Goal: Task Accomplishment & Management: Manage account settings

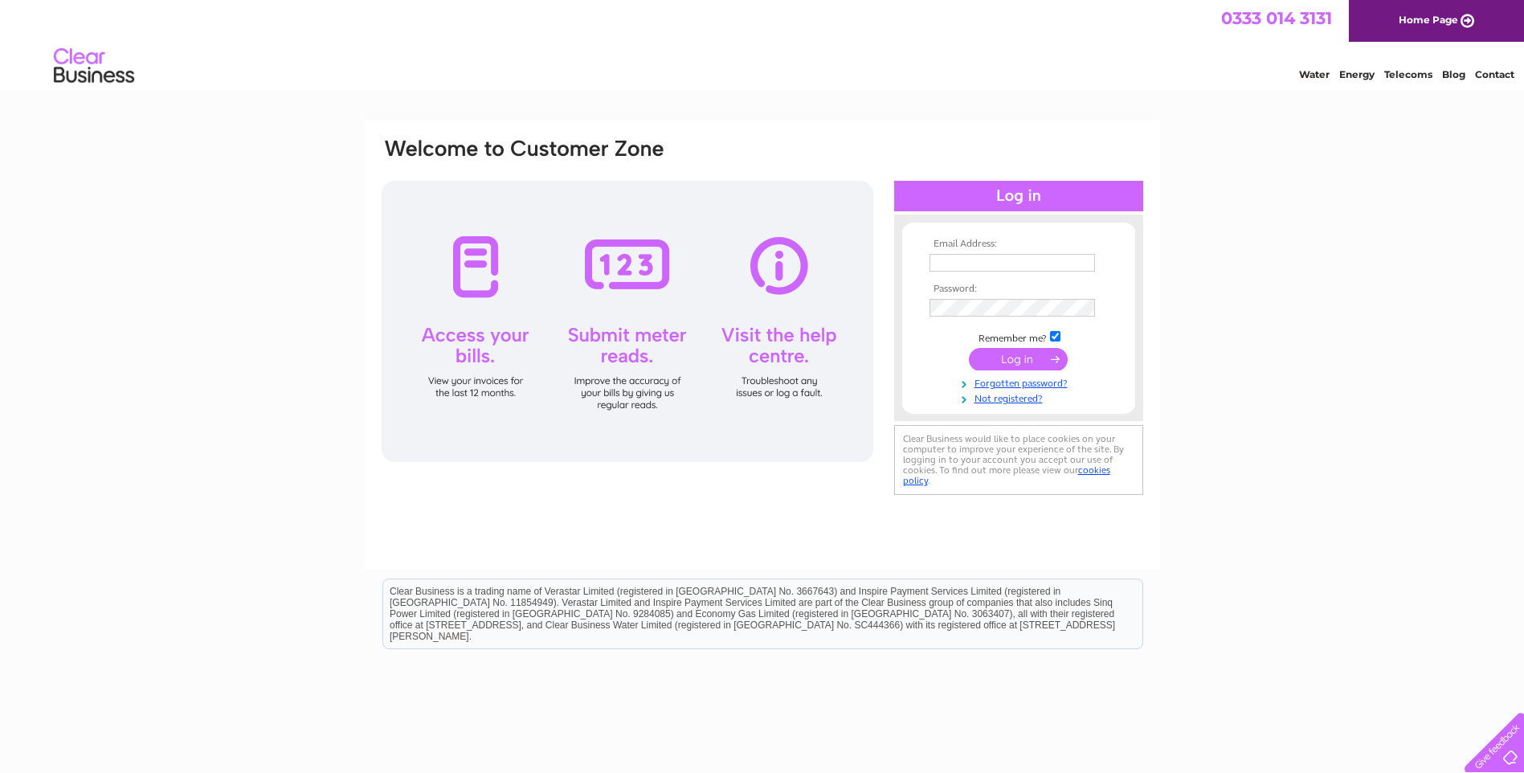
type input "[EMAIL_ADDRESS][DOMAIN_NAME]"
click at [1018, 358] on input "submit" at bounding box center [1018, 359] width 99 height 22
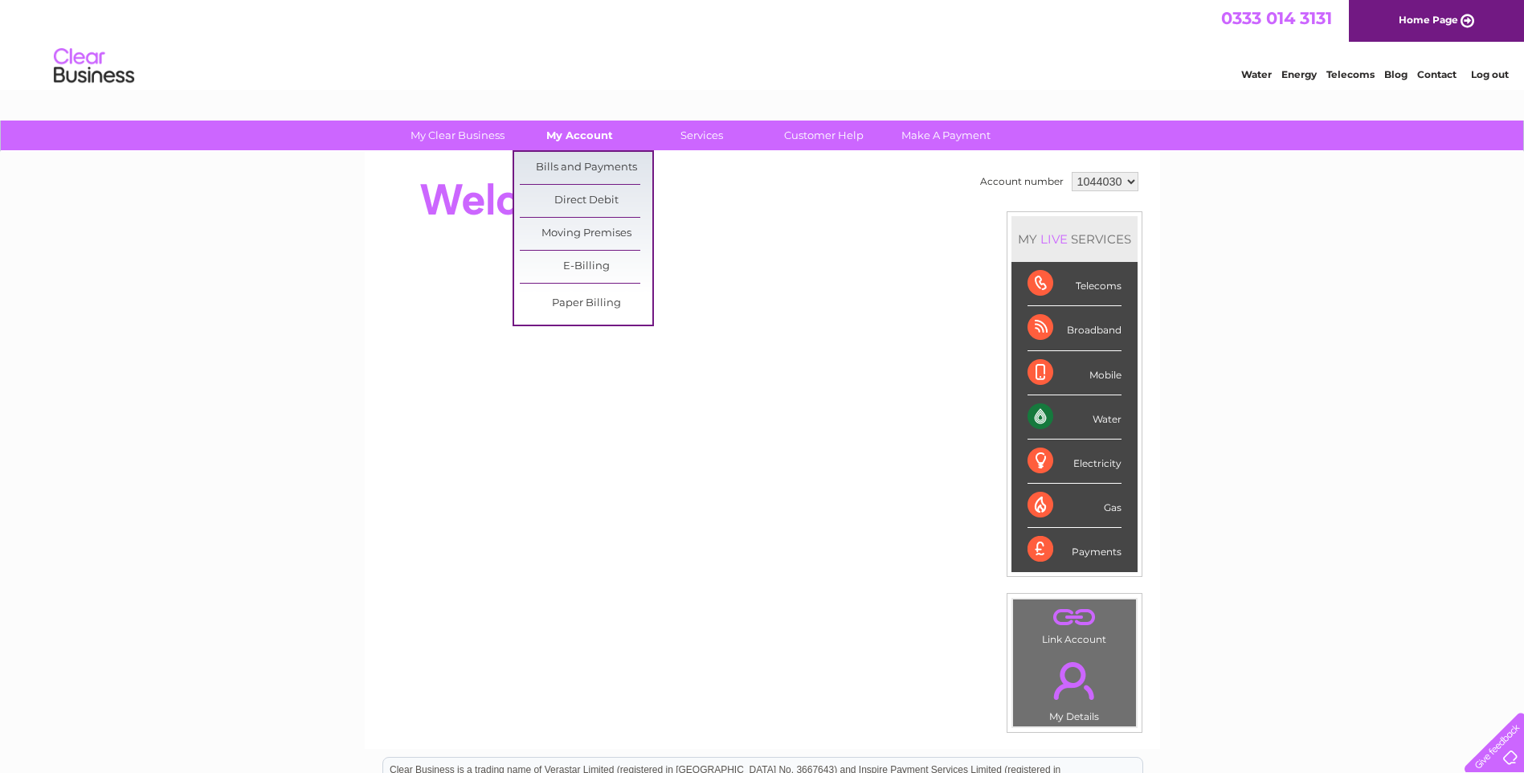
click at [572, 141] on link "My Account" at bounding box center [579, 136] width 133 height 30
click at [574, 168] on link "Bills and Payments" at bounding box center [586, 168] width 133 height 32
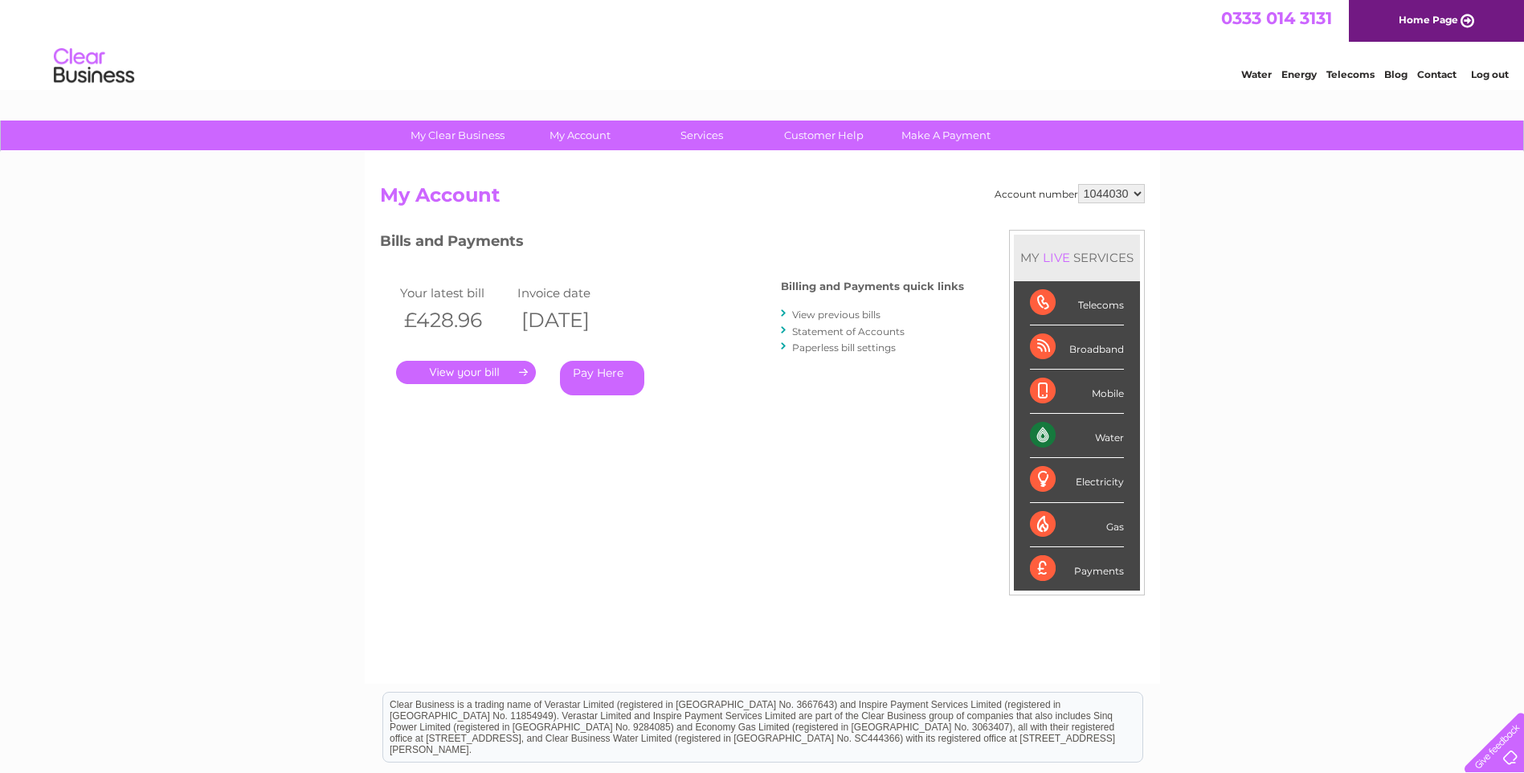
click at [455, 376] on link "." at bounding box center [466, 372] width 140 height 23
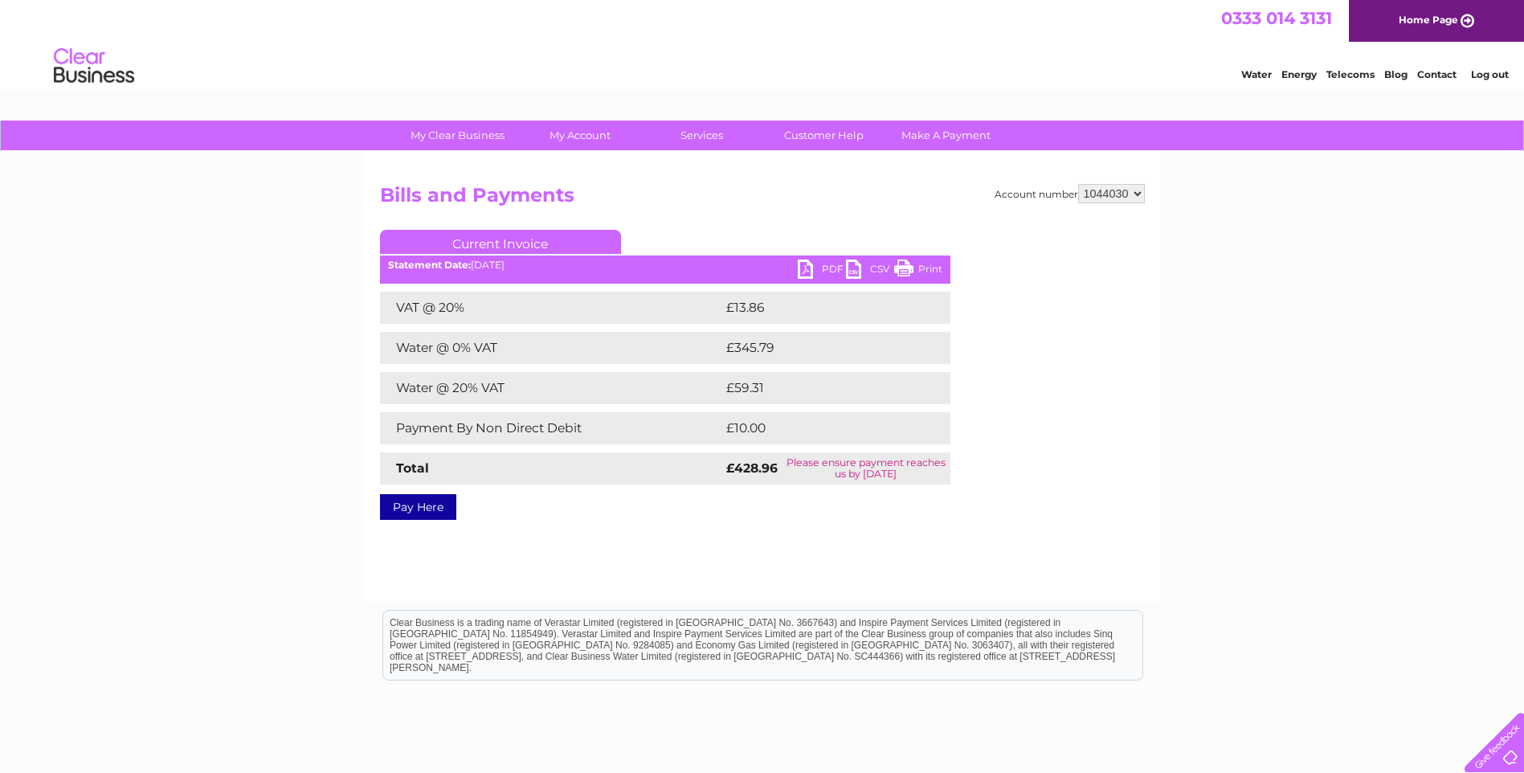
click at [806, 267] on link "PDF" at bounding box center [822, 270] width 48 height 23
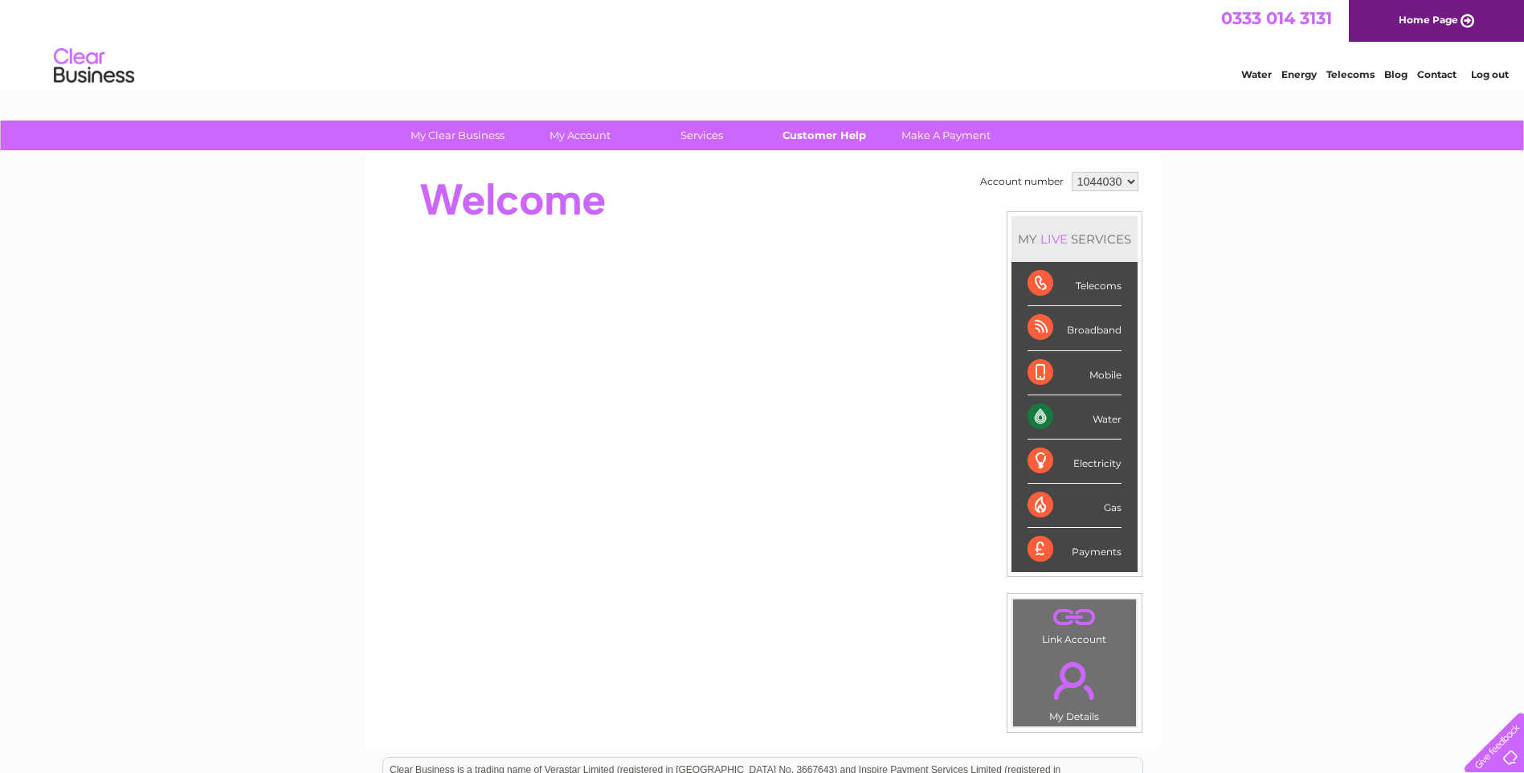
click at [829, 138] on link "Customer Help" at bounding box center [824, 136] width 133 height 30
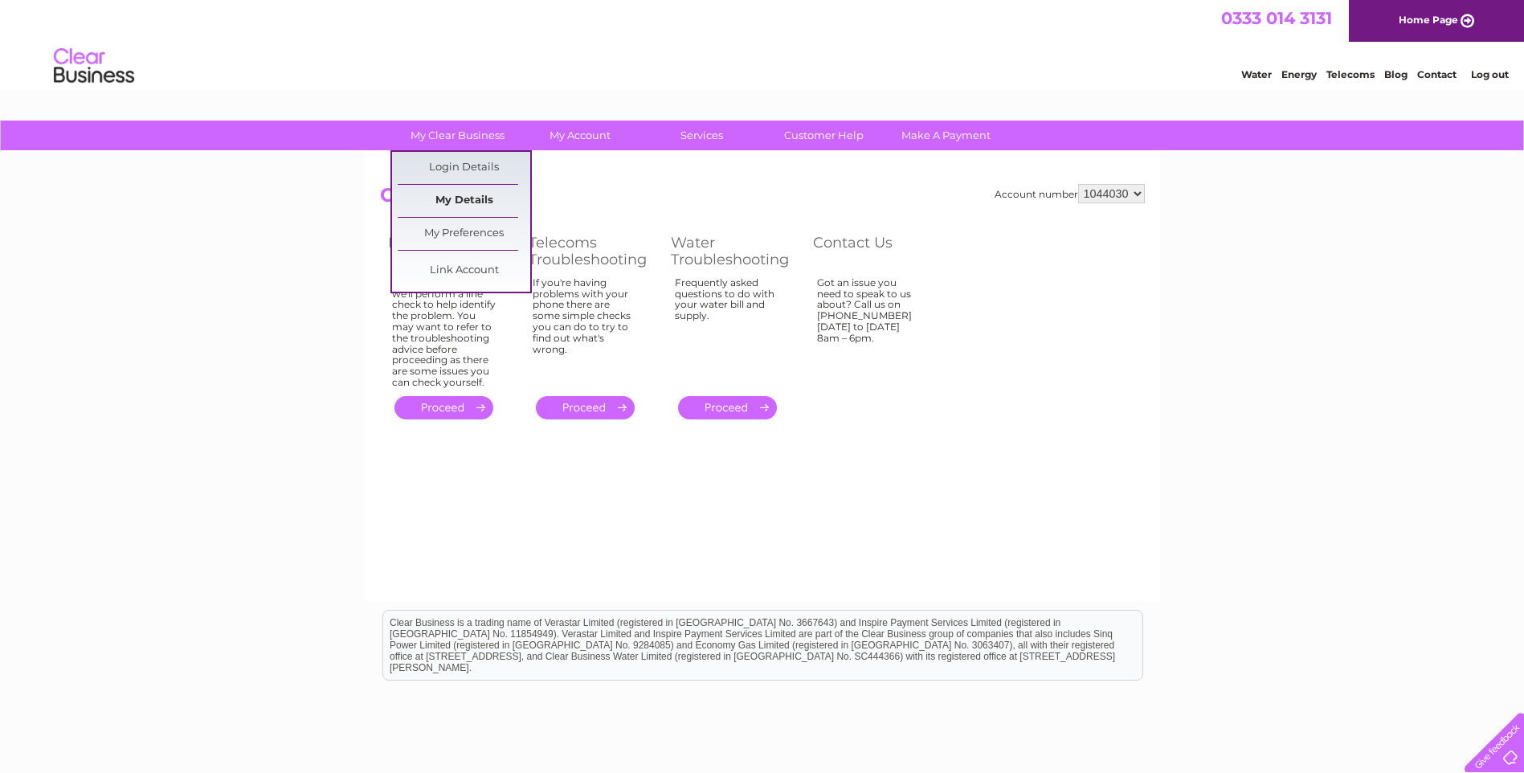
click at [468, 194] on link "My Details" at bounding box center [464, 201] width 133 height 32
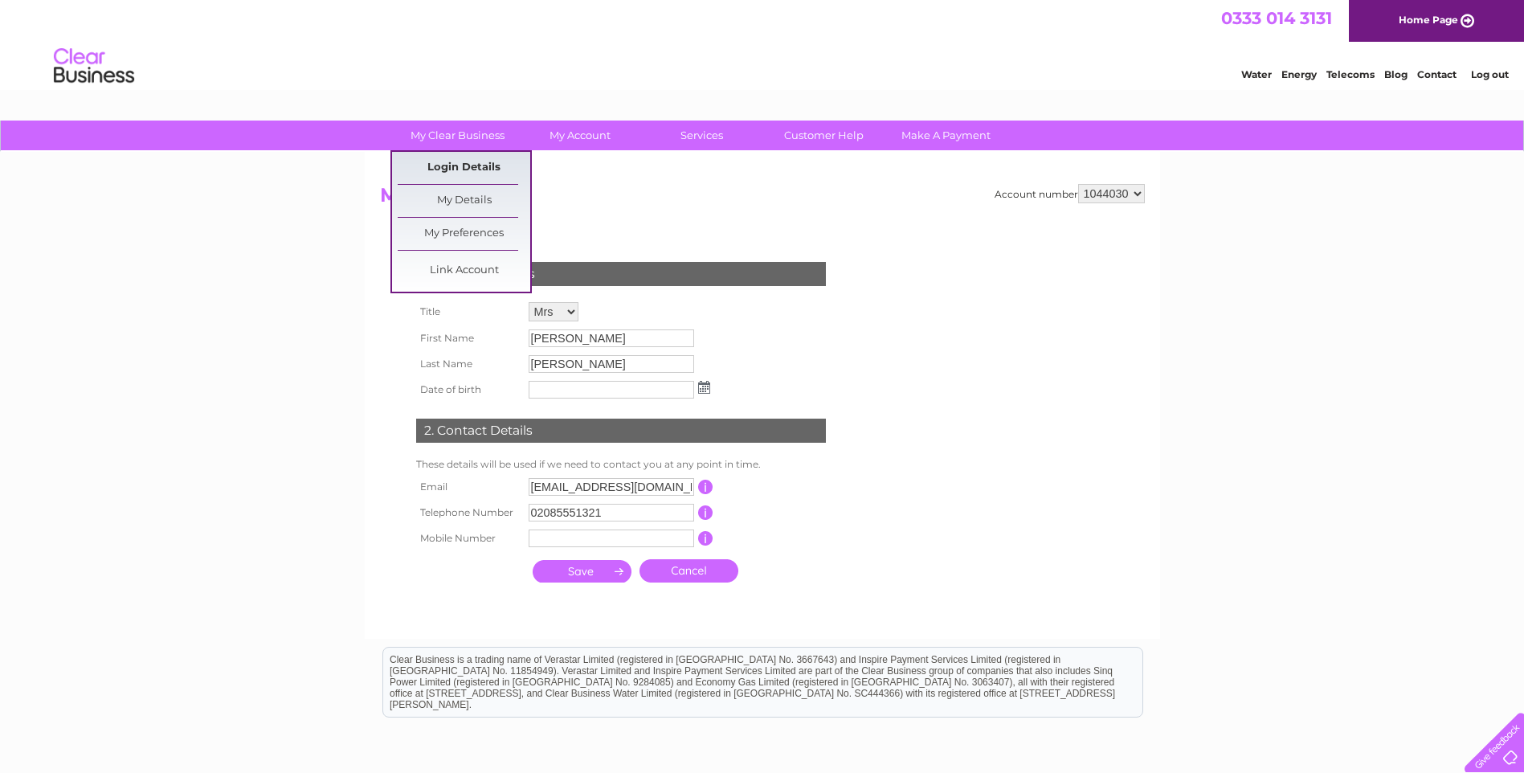
click at [473, 170] on link "Login Details" at bounding box center [464, 168] width 133 height 32
